Goal: Task Accomplishment & Management: Manage account settings

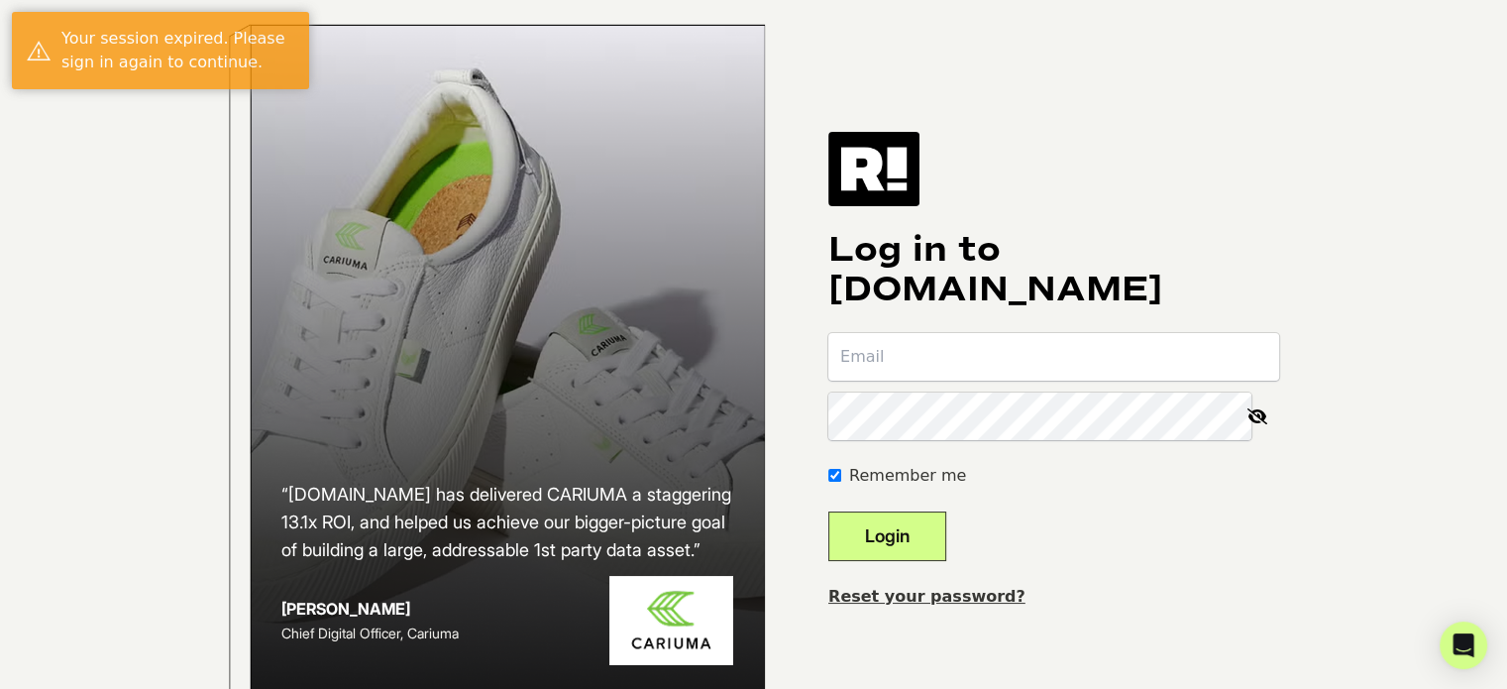
click at [1053, 378] on input "email" at bounding box center [1053, 357] width 451 height 48
click at [991, 380] on input "email" at bounding box center [1053, 357] width 451 height 48
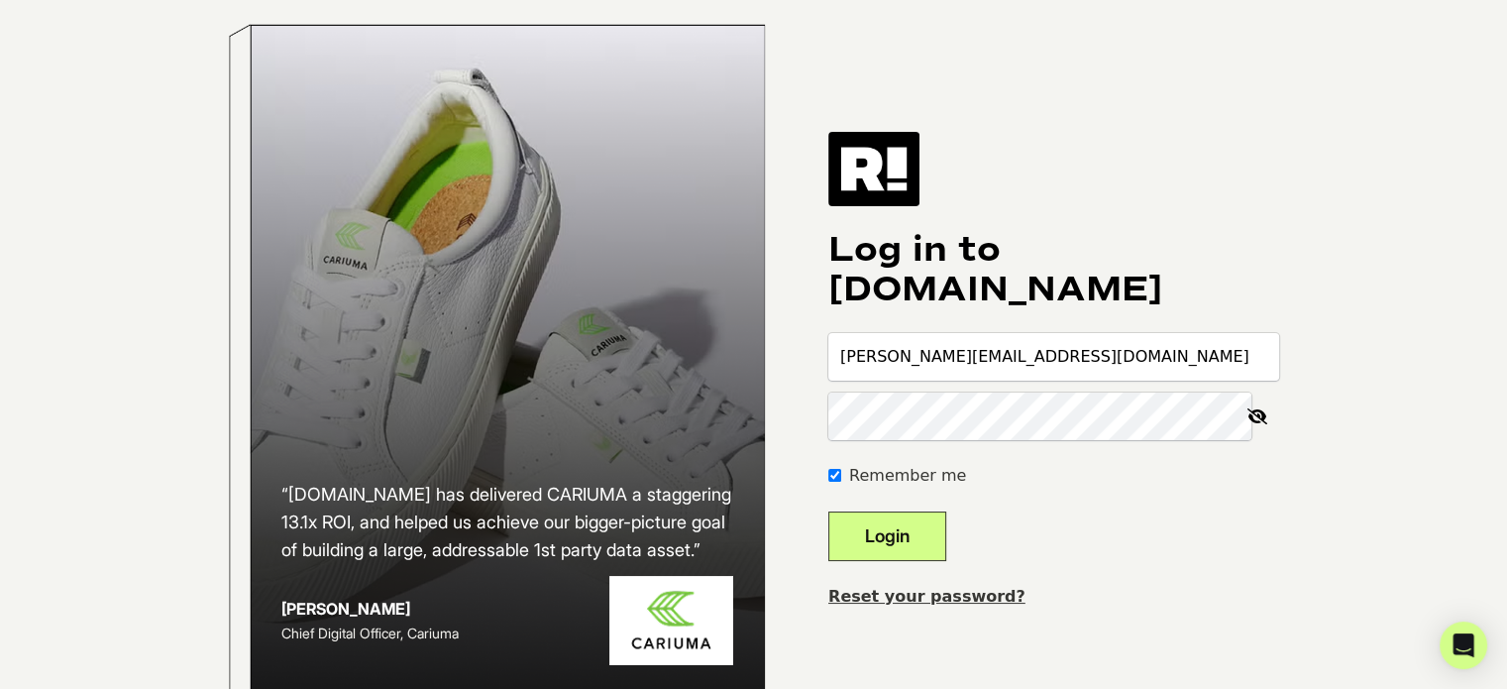
type input "[PERSON_NAME][EMAIL_ADDRESS][DOMAIN_NAME]"
click at [828, 511] on button "Login" at bounding box center [887, 536] width 118 height 50
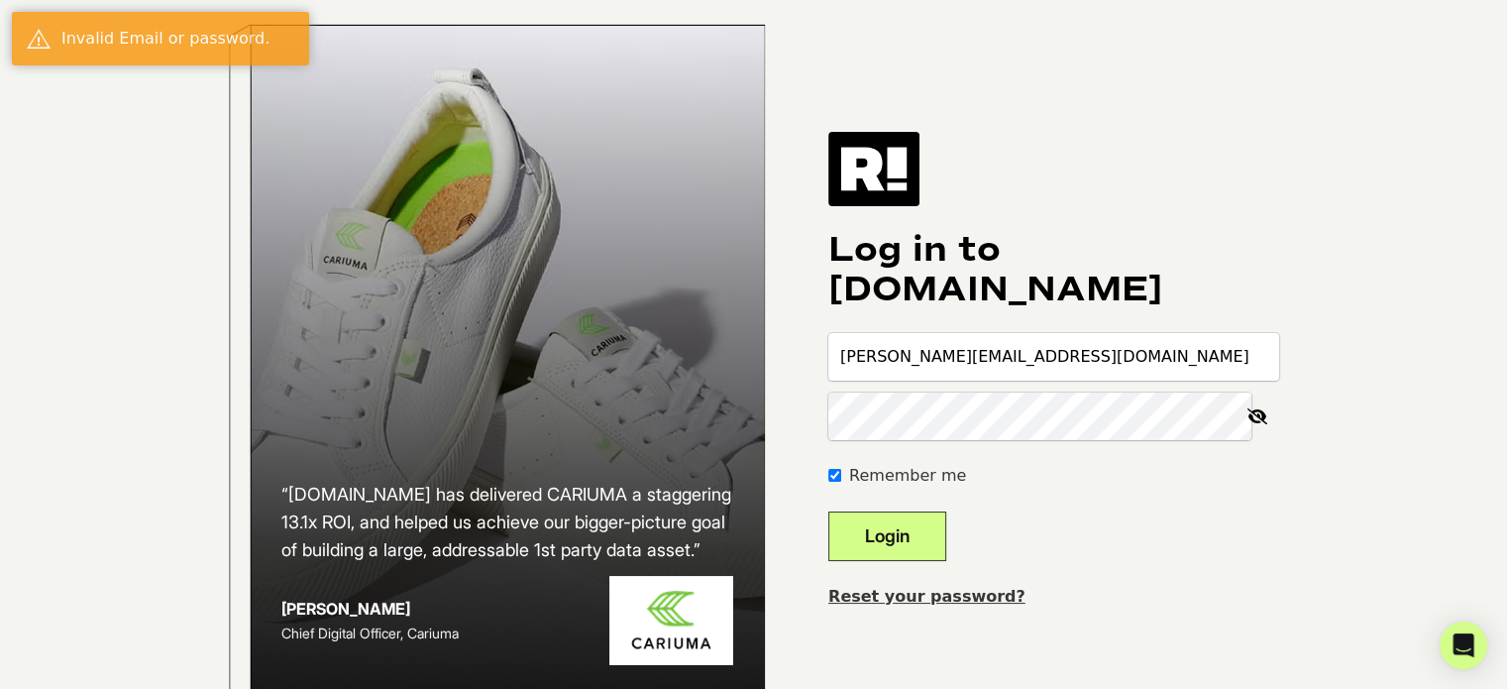
type input "[PERSON_NAME][EMAIL_ADDRESS][DOMAIN_NAME]"
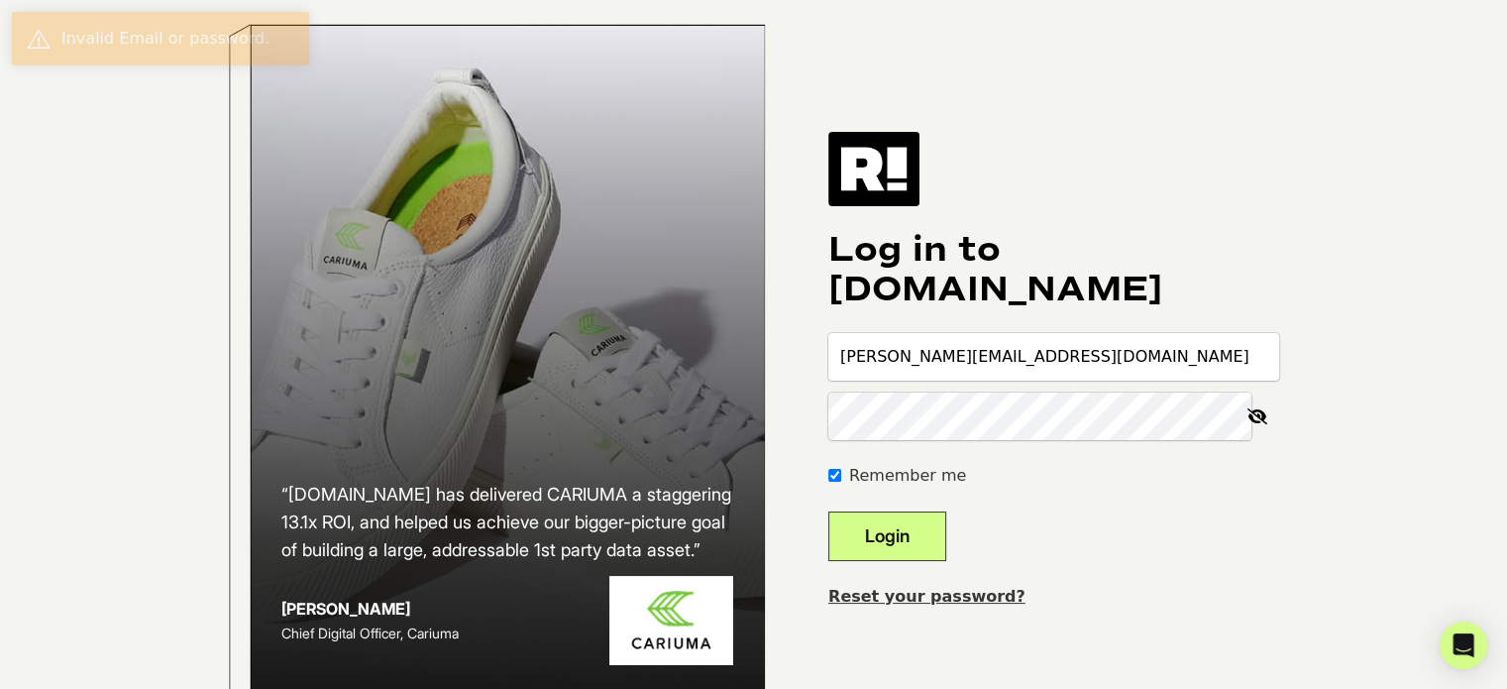
click at [947, 606] on link "Reset your password?" at bounding box center [926, 596] width 197 height 19
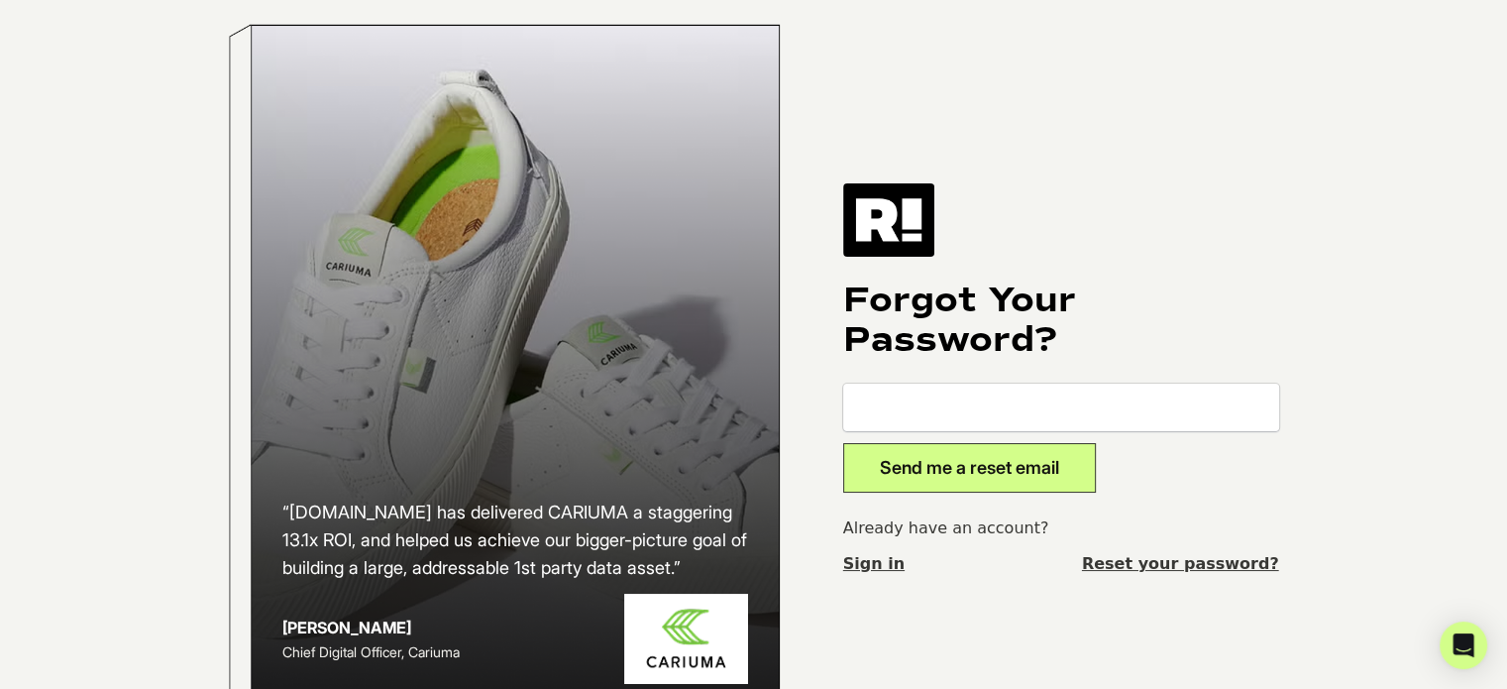
click at [959, 409] on input "email" at bounding box center [1061, 408] width 436 height 48
type input "eddie@retention.com"
click at [843, 443] on button "Send me a reset email" at bounding box center [969, 468] width 253 height 50
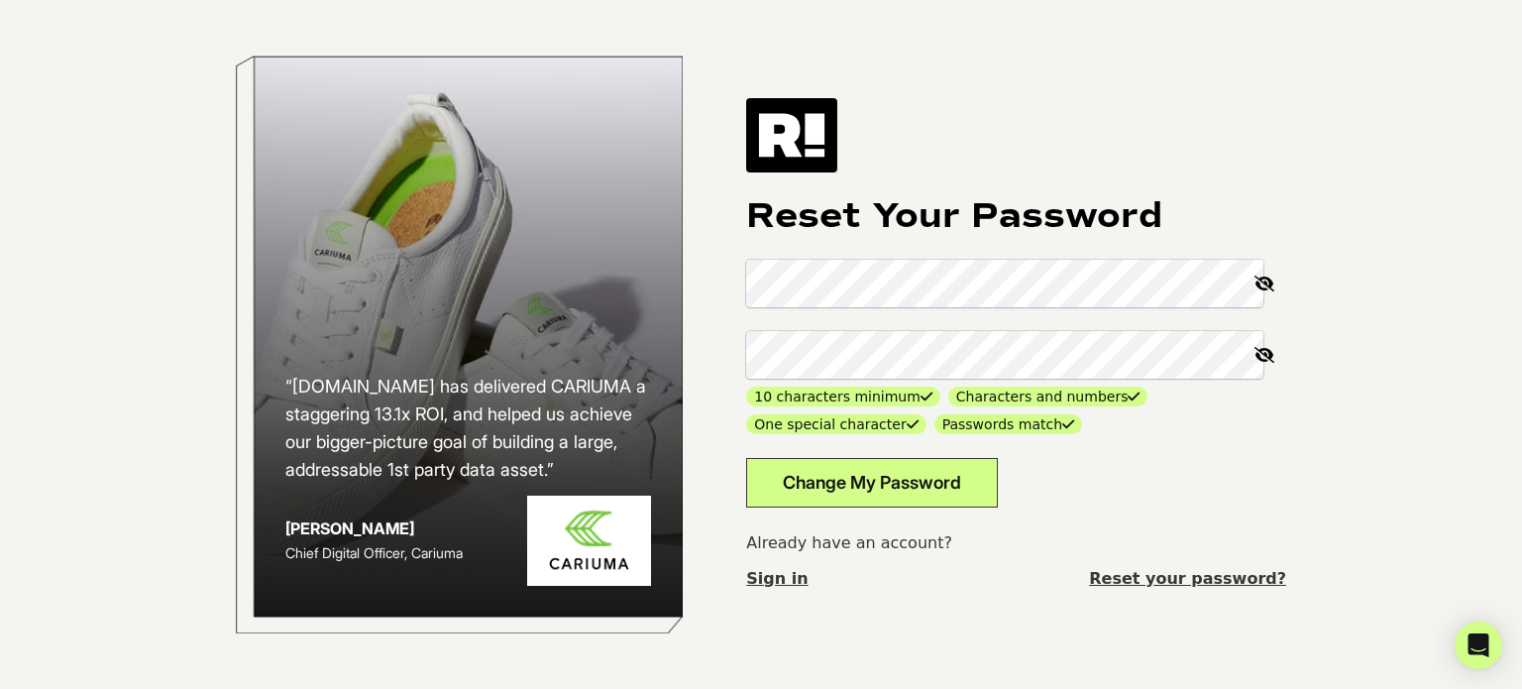
click at [803, 508] on div "Reset Your Password 10 characters minimum Characters and numbers One special ch…" at bounding box center [1016, 344] width 540 height 492
click at [807, 492] on button "Change My Password" at bounding box center [872, 483] width 252 height 50
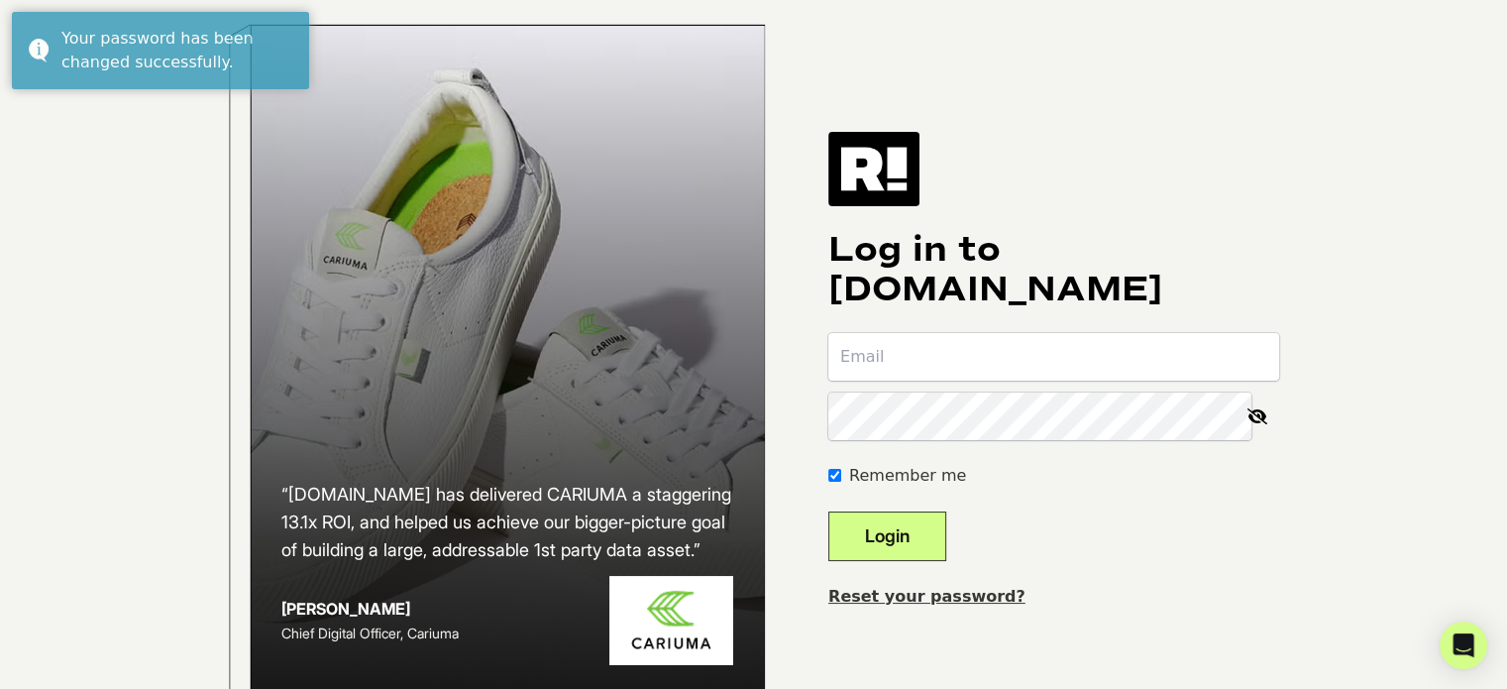
click at [894, 372] on input "email" at bounding box center [1053, 357] width 451 height 48
type input "[PERSON_NAME][EMAIL_ADDRESS][DOMAIN_NAME]"
click at [828, 511] on button "Login" at bounding box center [887, 536] width 118 height 50
